Goal: Task Accomplishment & Management: Manage account settings

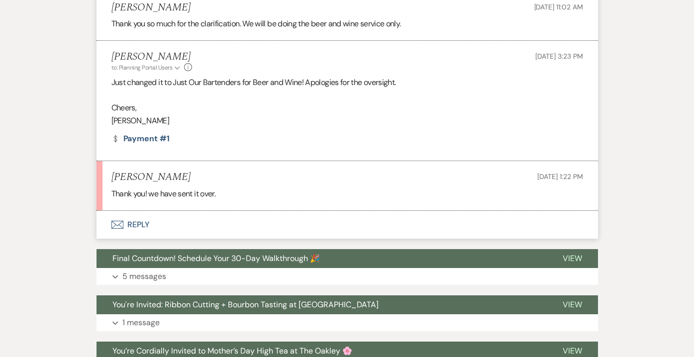
scroll to position [1220, 0]
click at [139, 222] on button "Envelope Reply" at bounding box center [346, 224] width 501 height 28
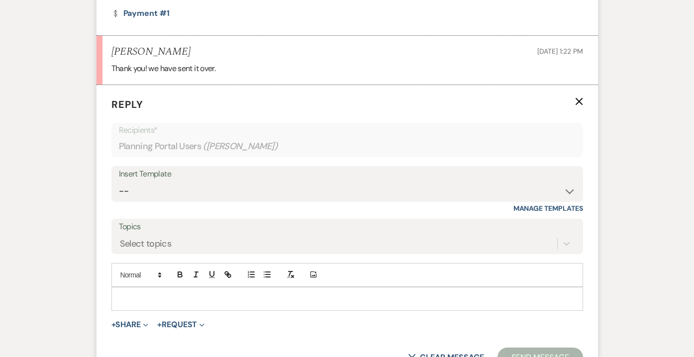
scroll to position [1347, 0]
click at [162, 293] on p at bounding box center [346, 297] width 455 height 11
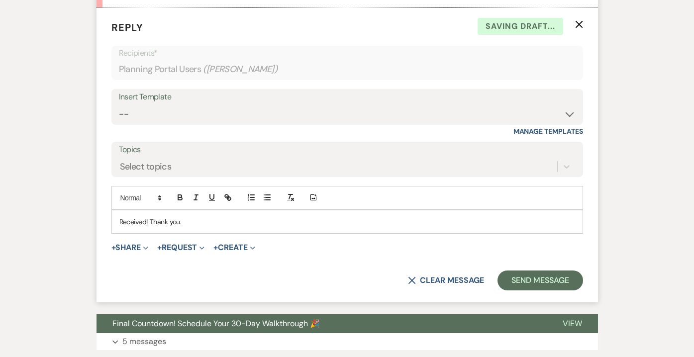
scroll to position [1426, 0]
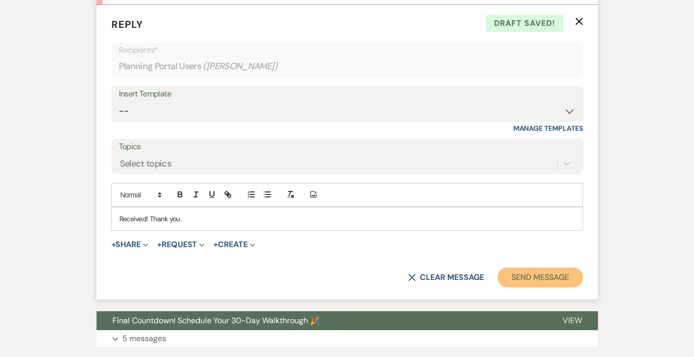
click at [526, 277] on button "Send Message" at bounding box center [539, 277] width 85 height 20
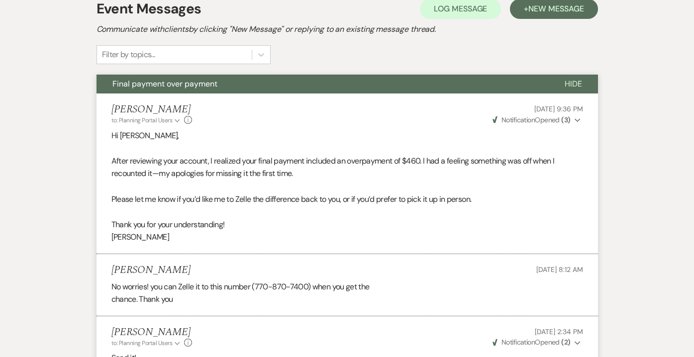
scroll to position [0, 0]
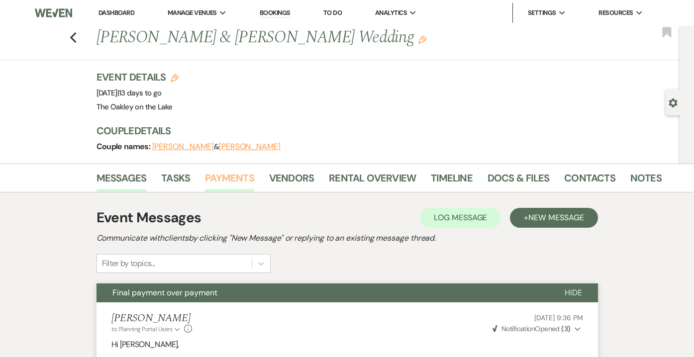
click at [223, 175] on link "Payments" at bounding box center [229, 181] width 49 height 22
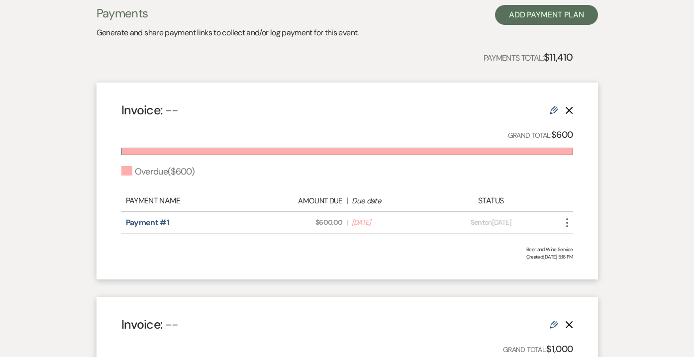
scroll to position [196, 0]
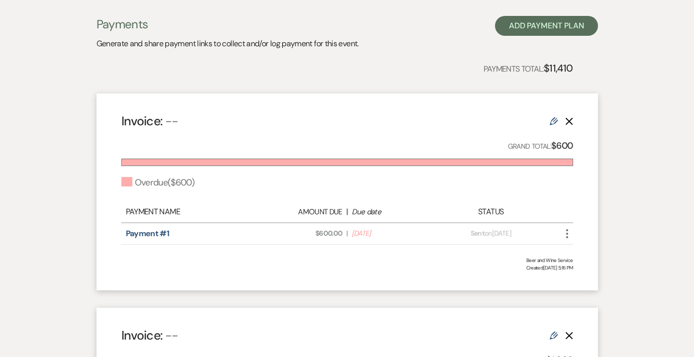
click at [567, 234] on use "button" at bounding box center [567, 233] width 2 height 9
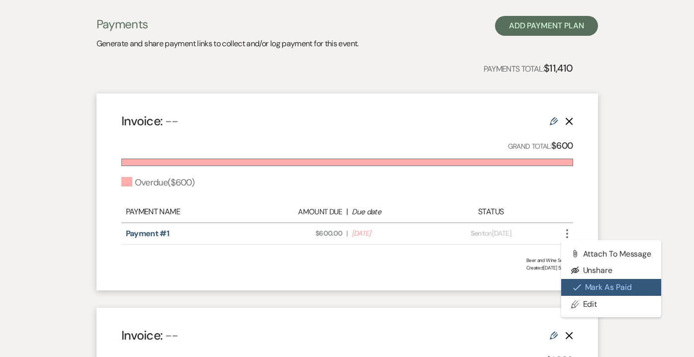
click at [604, 285] on button "Check [PERSON_NAME] [PERSON_NAME] as Paid" at bounding box center [611, 287] width 100 height 17
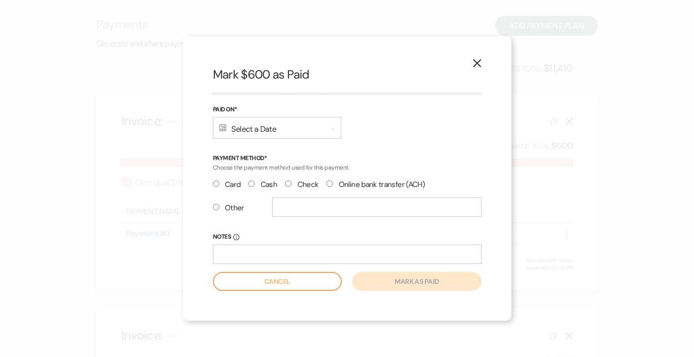
click at [253, 125] on div "Calendar Select a Date Expand" at bounding box center [277, 128] width 128 height 22
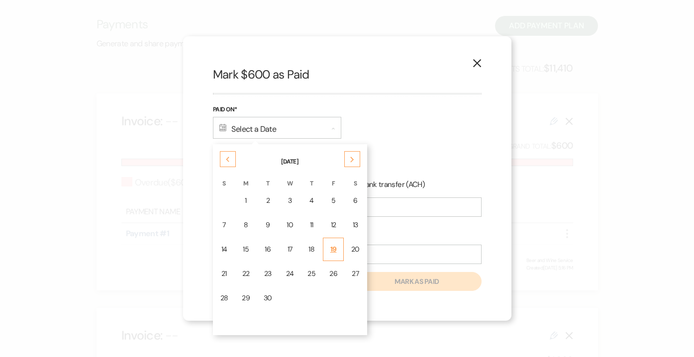
click at [333, 249] on div "19" at bounding box center [333, 249] width 8 height 10
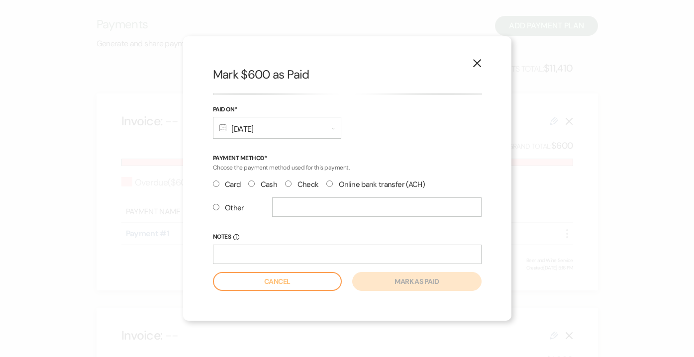
click at [215, 206] on input "Other" at bounding box center [216, 207] width 6 height 6
radio input "true"
click at [278, 207] on input "text" at bounding box center [376, 206] width 209 height 19
type input "Zelle"
click at [390, 278] on button "Mark as paid" at bounding box center [416, 281] width 129 height 19
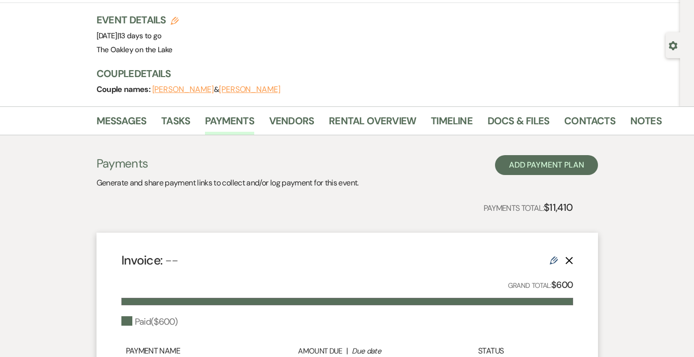
scroll to position [0, 0]
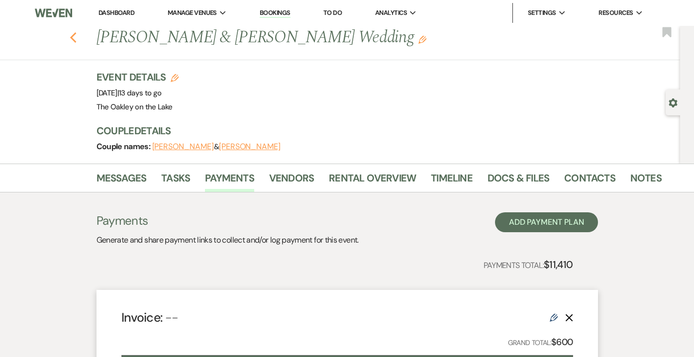
click at [73, 36] on use "button" at bounding box center [73, 37] width 6 height 11
